Goal: Information Seeking & Learning: Learn about a topic

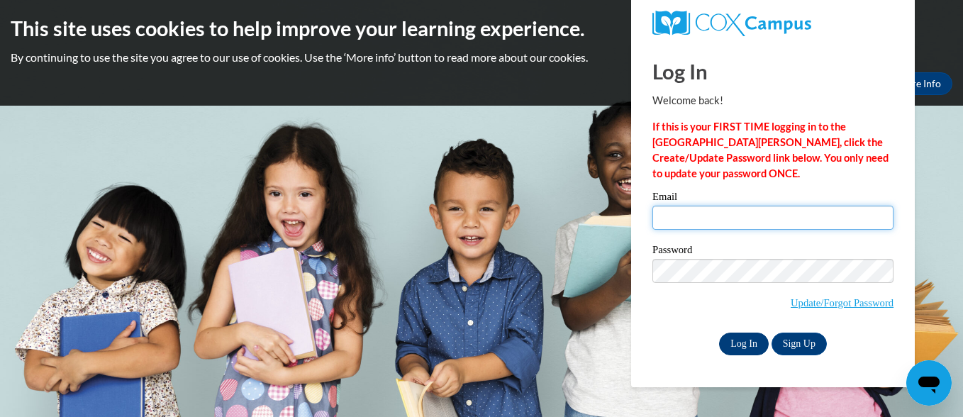
type input "bmcfield@jackson.k12.ms.us"
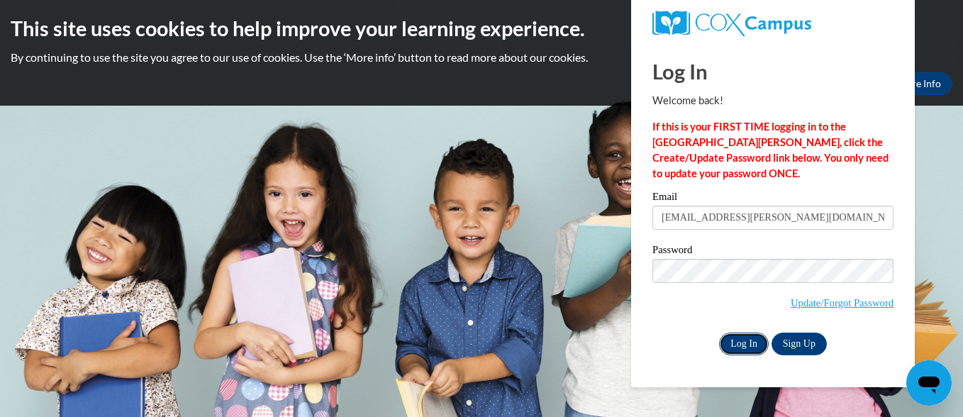
click at [747, 346] on input "Log In" at bounding box center [744, 344] width 50 height 23
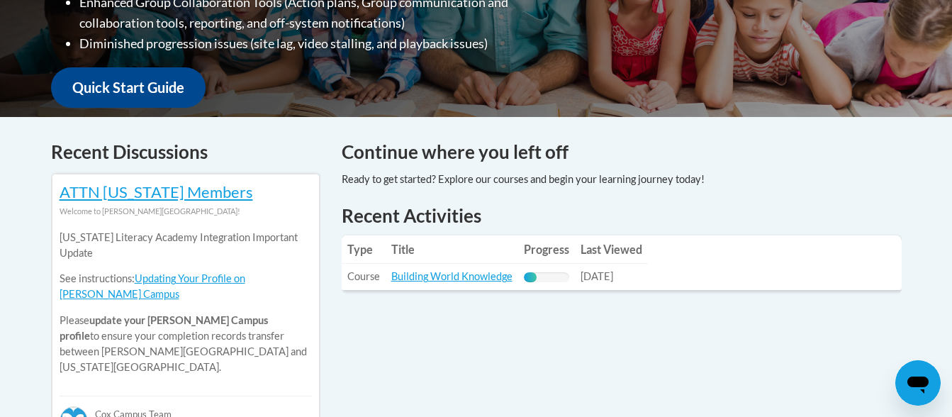
scroll to position [484, 0]
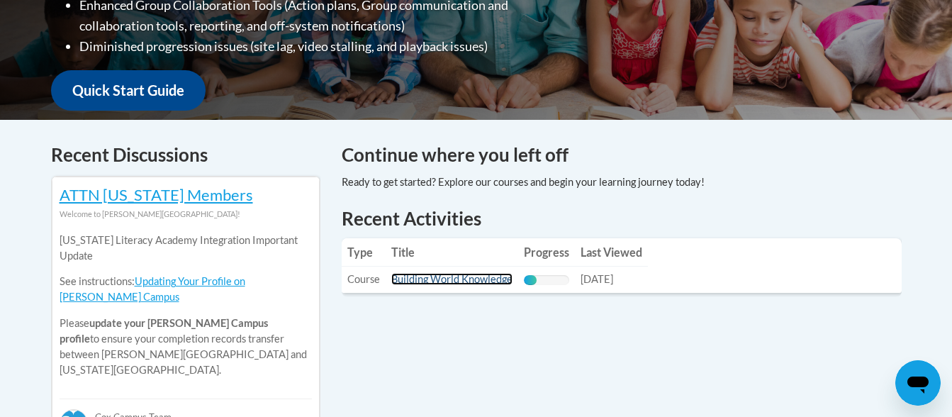
click at [433, 279] on link "Building World Knowledge" at bounding box center [451, 279] width 121 height 12
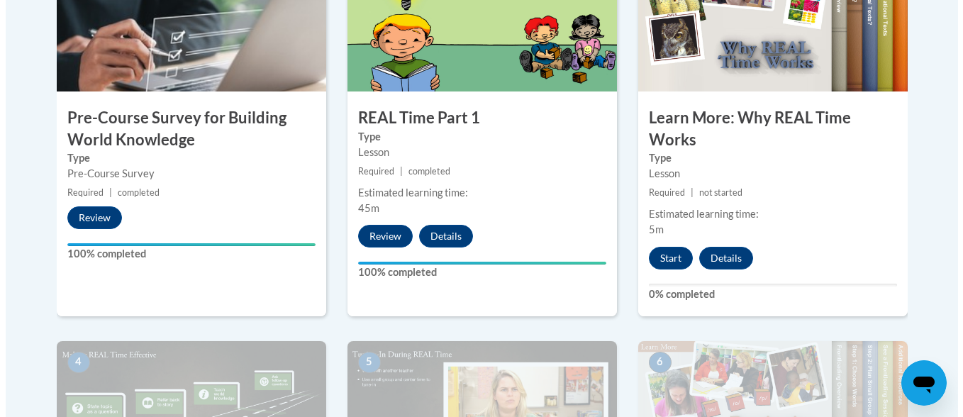
scroll to position [567, 0]
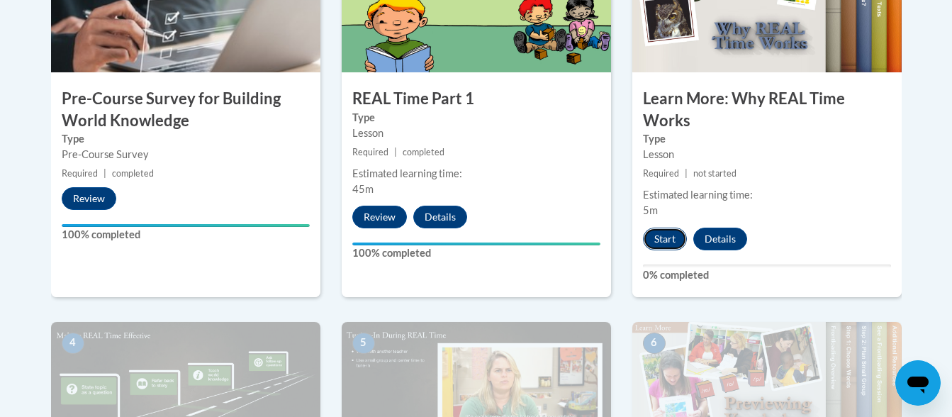
click at [664, 241] on button "Start" at bounding box center [665, 239] width 44 height 23
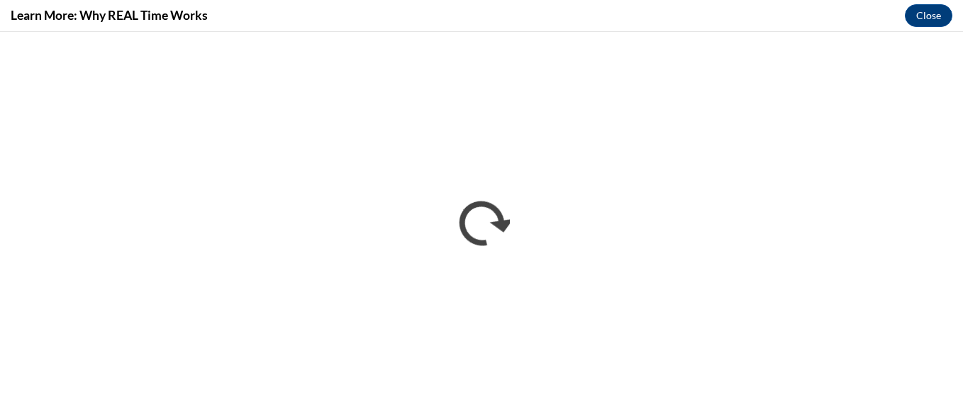
scroll to position [0, 0]
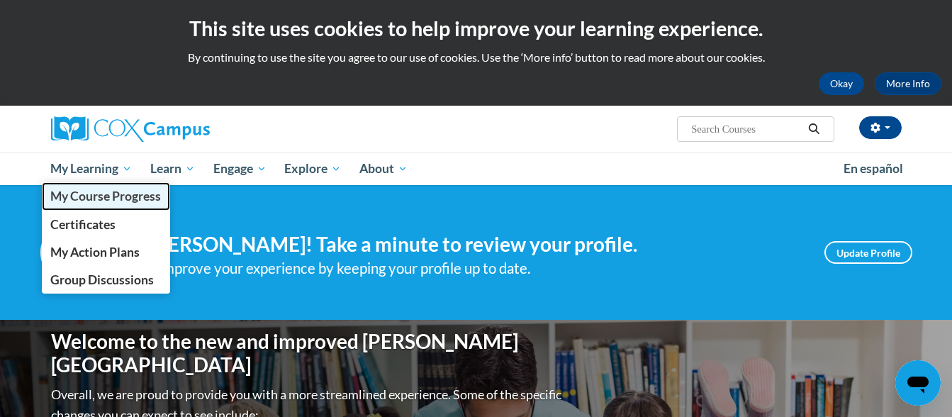
click at [93, 197] on span "My Course Progress" at bounding box center [105, 196] width 111 height 15
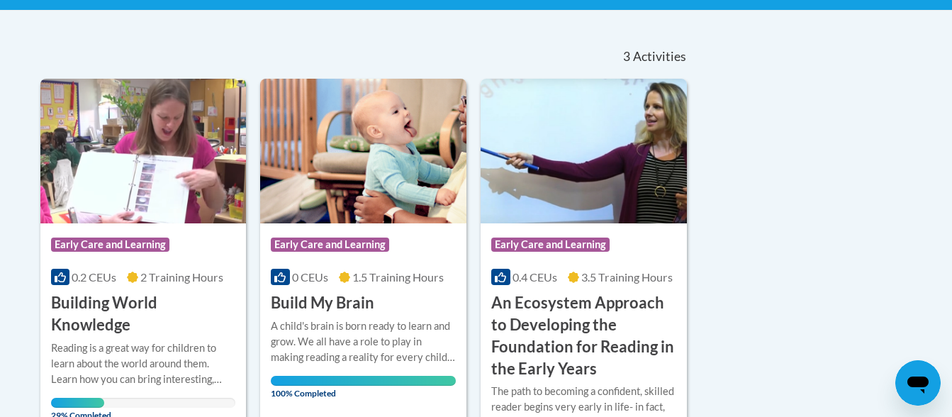
scroll to position [284, 0]
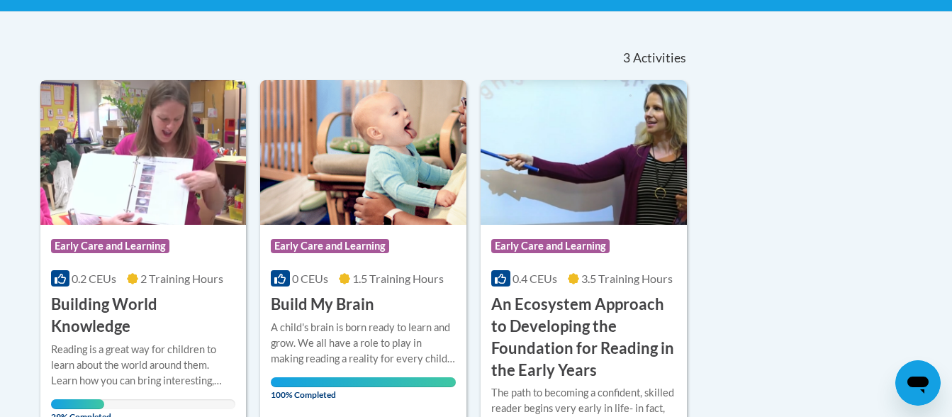
click at [117, 168] on img at bounding box center [143, 152] width 206 height 145
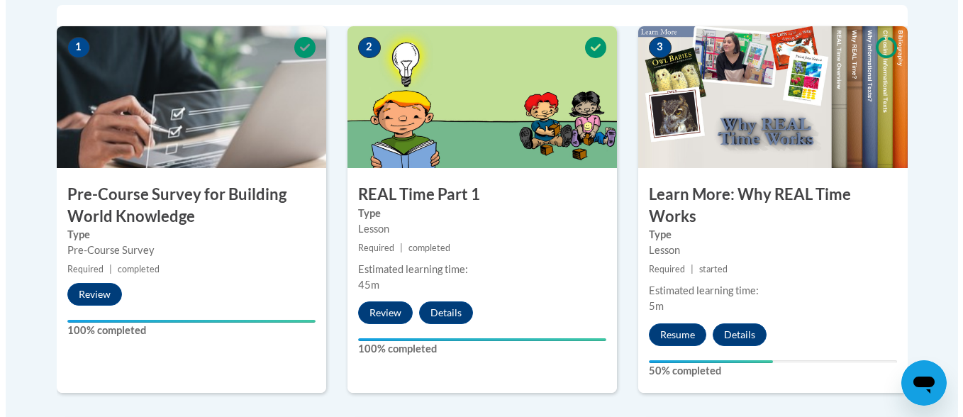
scroll to position [496, 0]
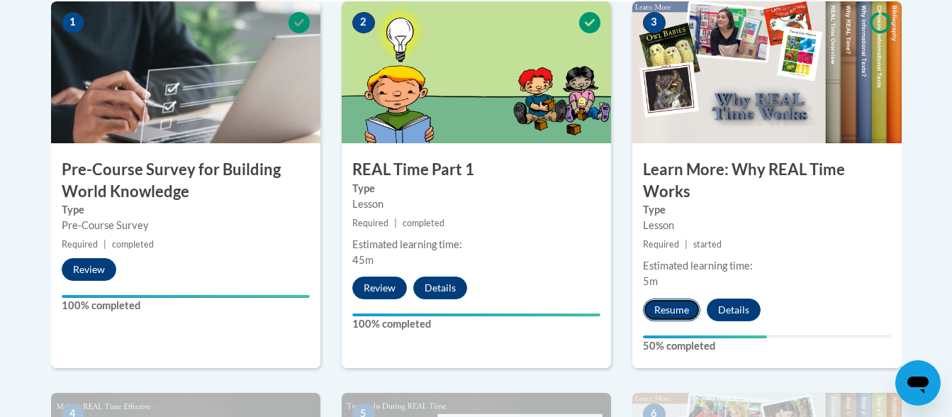
click at [675, 314] on button "Resume" at bounding box center [671, 309] width 57 height 23
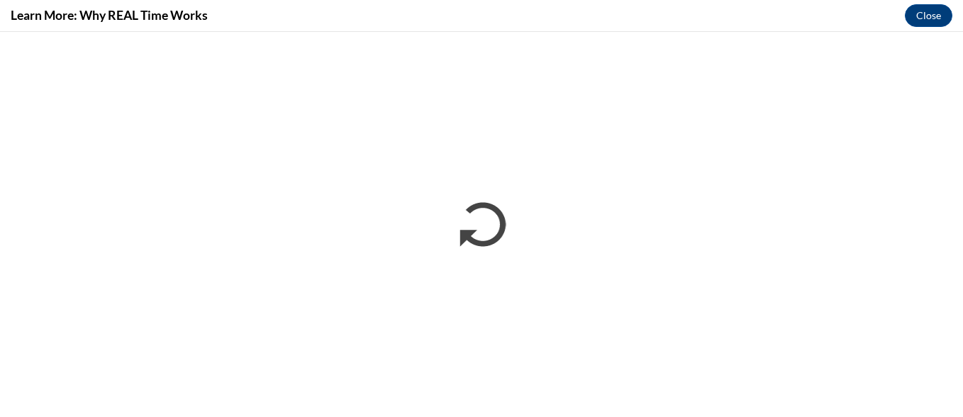
scroll to position [0, 0]
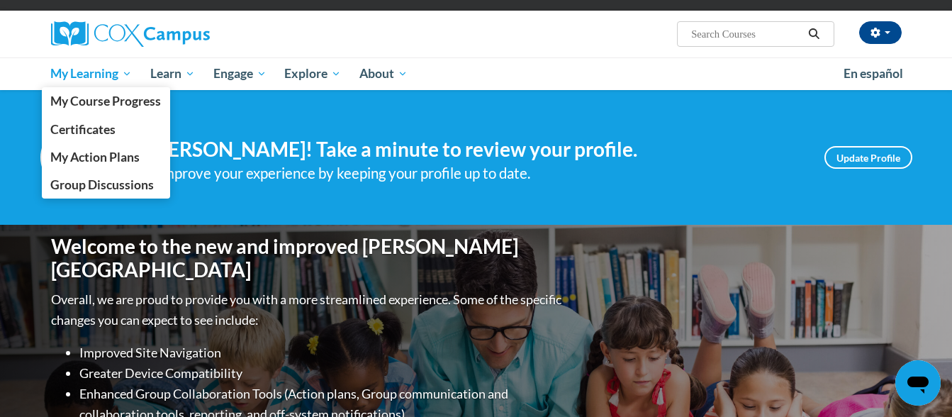
scroll to position [71, 0]
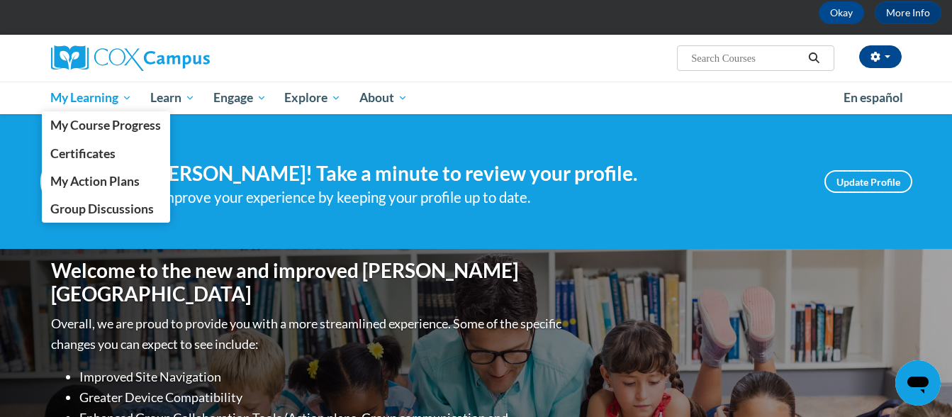
click at [98, 99] on span "My Learning" at bounding box center [91, 97] width 82 height 17
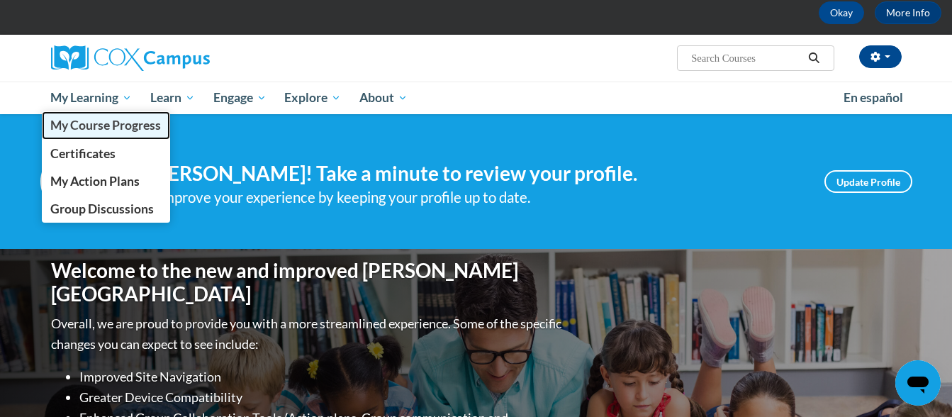
click at [86, 124] on span "My Course Progress" at bounding box center [105, 125] width 111 height 15
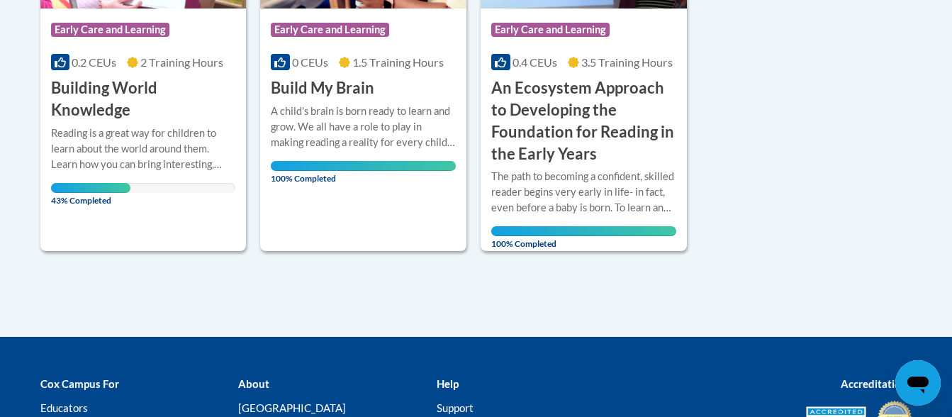
scroll to position [370, 0]
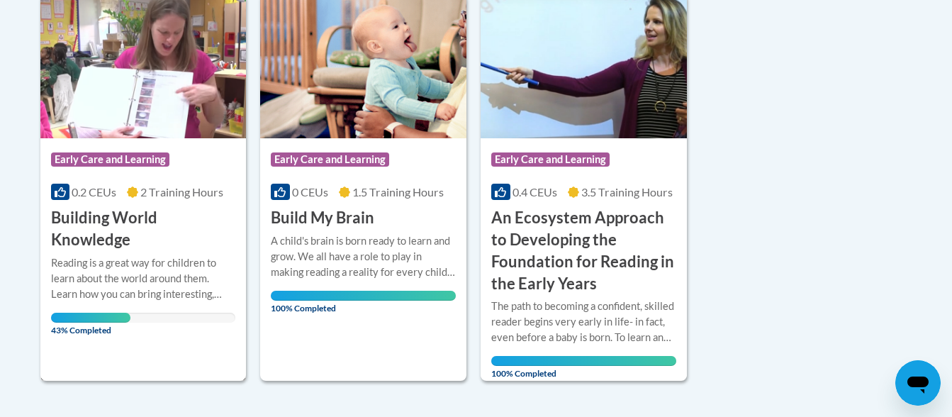
click at [86, 217] on h3 "Building World Knowledge" at bounding box center [143, 229] width 185 height 44
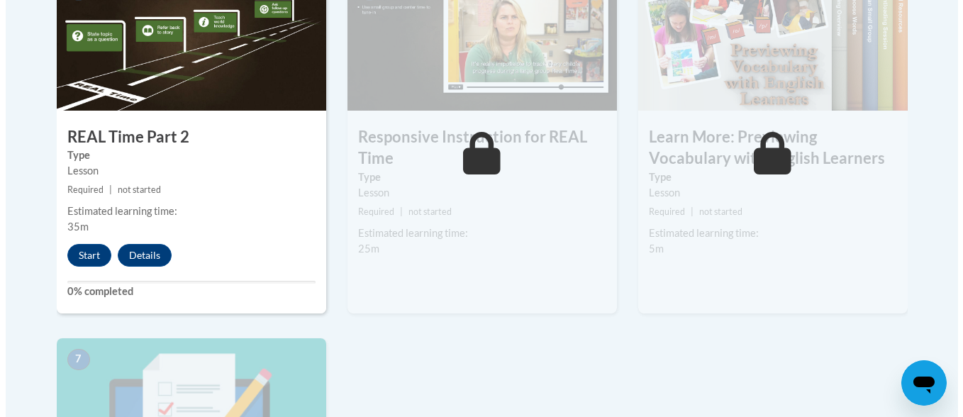
scroll to position [922, 0]
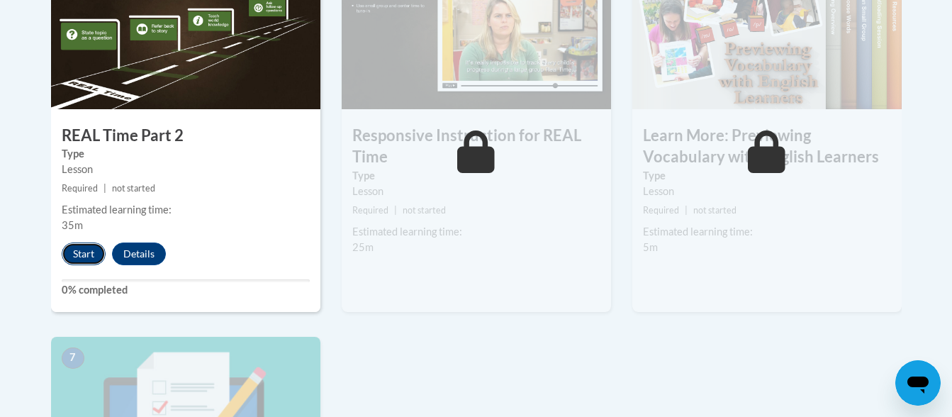
click at [81, 248] on button "Start" at bounding box center [84, 253] width 44 height 23
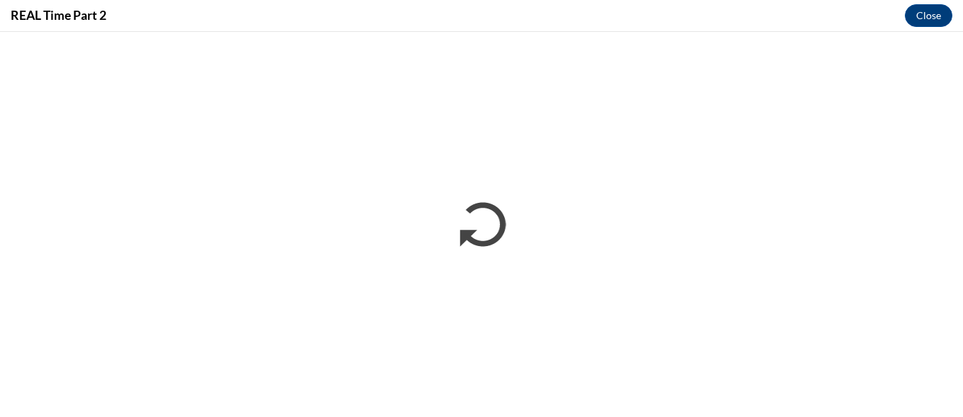
scroll to position [0, 0]
